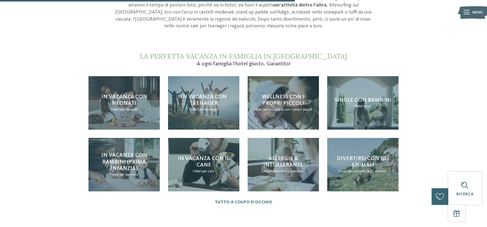
scroll to position [553, 0]
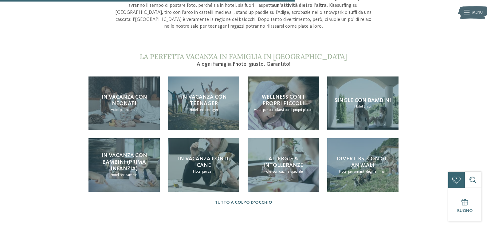
drag, startPoint x: 227, startPoint y: 157, endPoint x: 316, endPoint y: 51, distance: 138.4
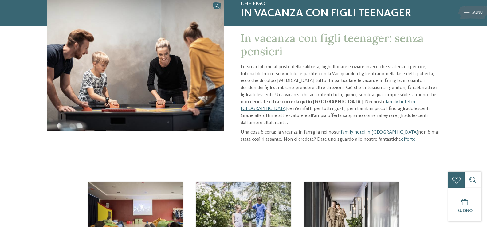
scroll to position [0, 0]
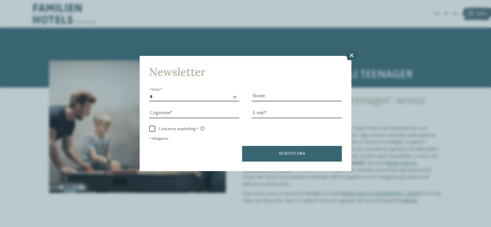
click at [352, 57] on icon at bounding box center [352, 55] width 12 height 10
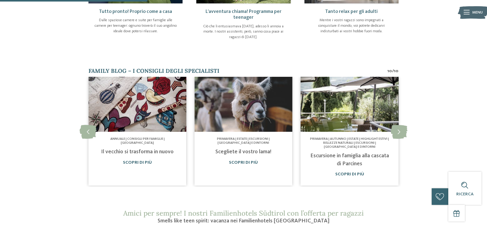
scroll to position [276, 0]
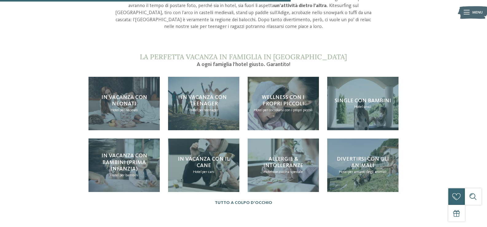
scroll to position [553, 0]
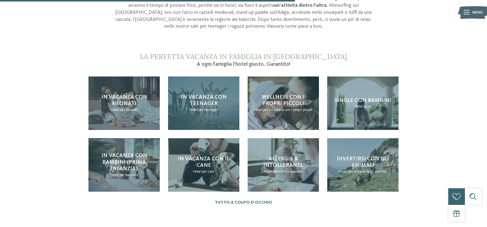
click at [198, 110] on span "Hotel" at bounding box center [193, 110] width 9 height 4
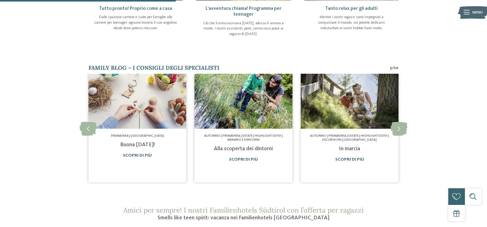
scroll to position [338, 0]
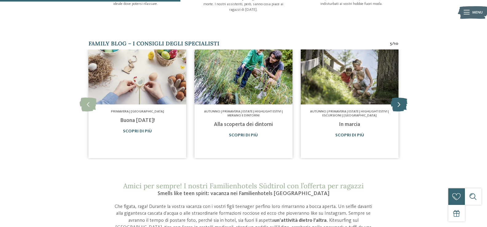
click at [401, 100] on icon at bounding box center [398, 105] width 17 height 14
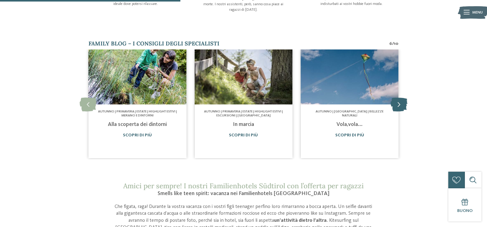
click at [401, 100] on icon at bounding box center [398, 105] width 17 height 14
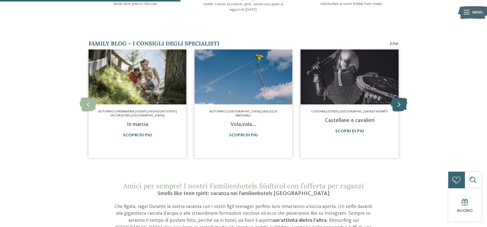
click at [401, 100] on icon at bounding box center [398, 105] width 17 height 14
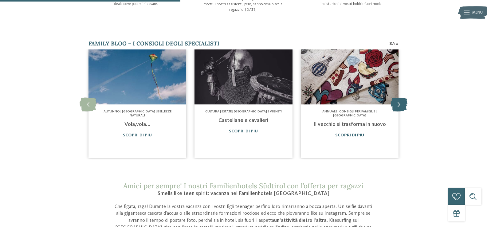
click at [401, 100] on icon at bounding box center [398, 105] width 17 height 14
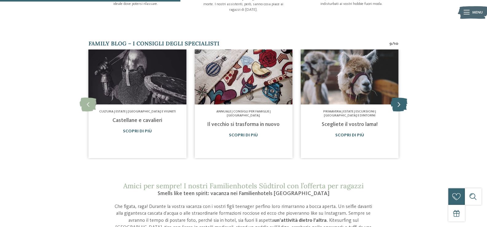
click at [401, 100] on icon at bounding box center [398, 105] width 17 height 14
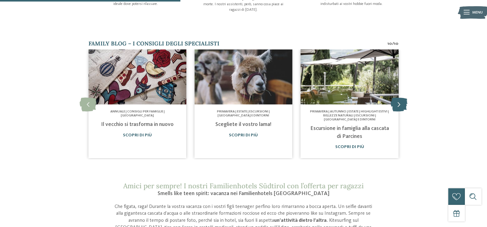
click at [401, 100] on icon at bounding box center [398, 105] width 17 height 14
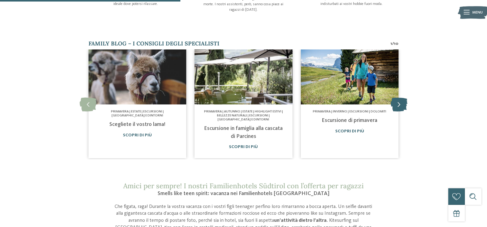
click at [401, 100] on icon at bounding box center [398, 105] width 17 height 14
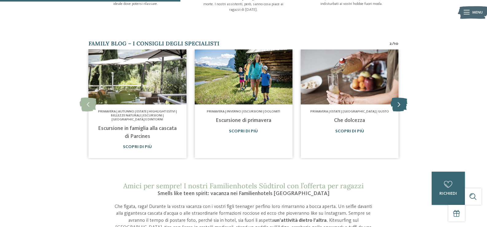
click at [401, 100] on icon at bounding box center [398, 105] width 17 height 14
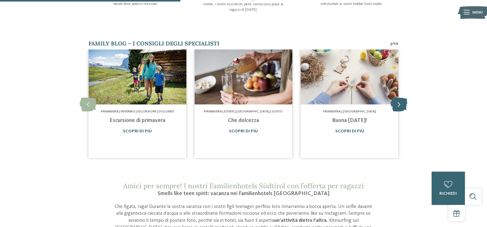
click at [401, 100] on icon at bounding box center [398, 105] width 17 height 14
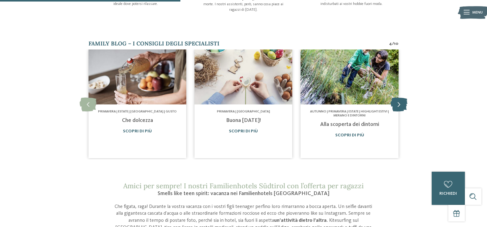
click at [401, 100] on icon at bounding box center [398, 105] width 17 height 14
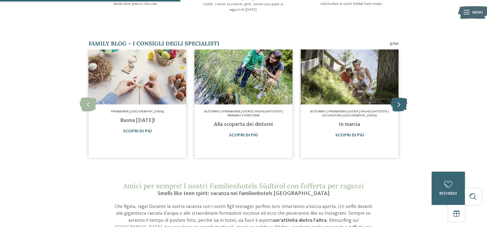
click at [401, 100] on icon at bounding box center [398, 105] width 17 height 14
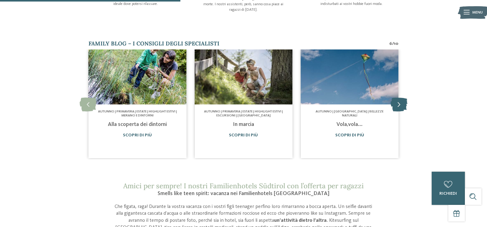
click at [395, 100] on icon at bounding box center [398, 105] width 17 height 14
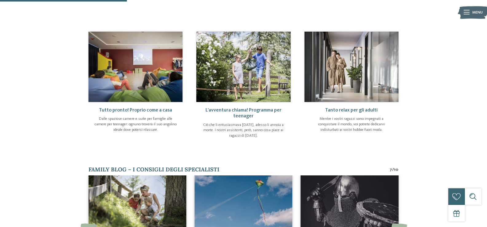
scroll to position [154, 0]
